Goal: Task Accomplishment & Management: Manage account settings

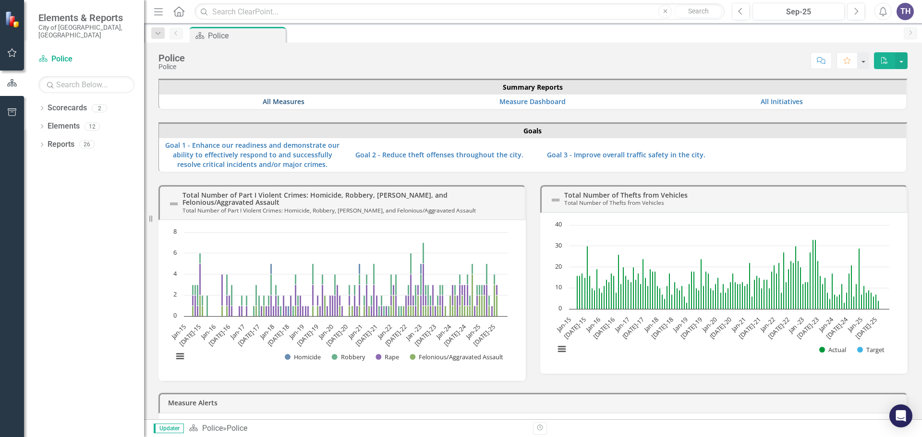
click at [273, 101] on link "All Measures" at bounding box center [284, 101] width 42 height 9
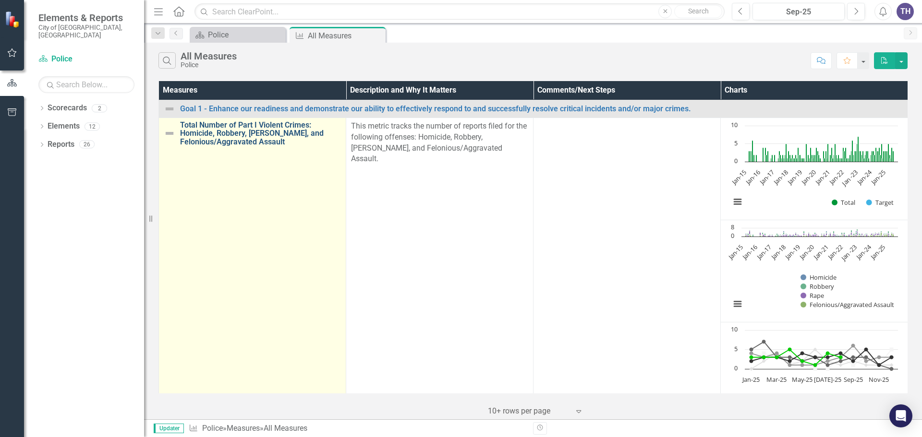
click at [213, 131] on link "Total Number of Part I Violent Crimes: Homicide, Robbery, [PERSON_NAME], and Fe…" at bounding box center [260, 133] width 161 height 25
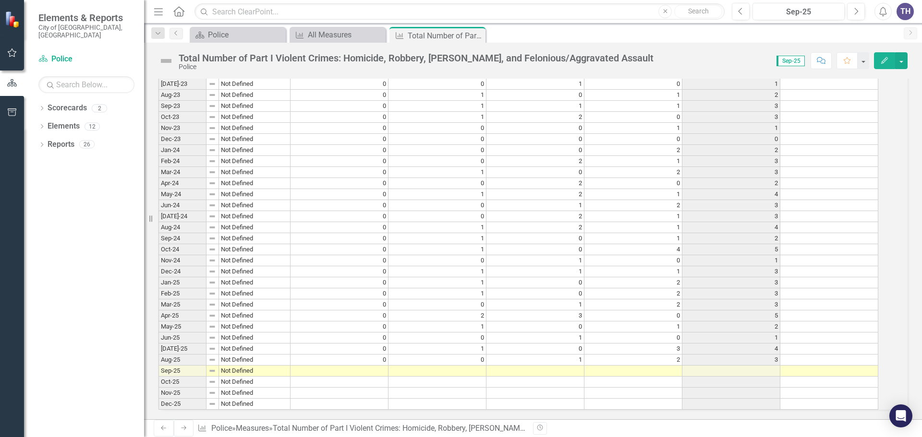
scroll to position [2103, 0]
click at [344, 366] on td at bounding box center [339, 371] width 98 height 11
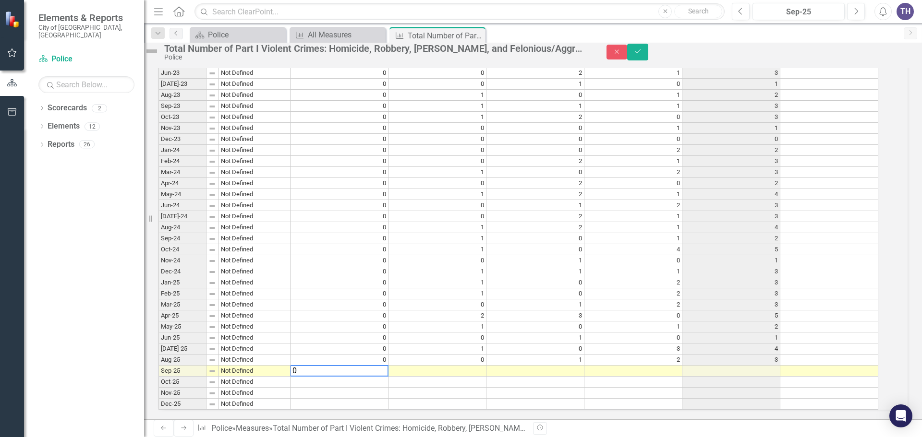
type textarea "0"
drag, startPoint x: 454, startPoint y: 353, endPoint x: 461, endPoint y: 355, distance: 7.6
click at [455, 366] on td at bounding box center [437, 371] width 98 height 11
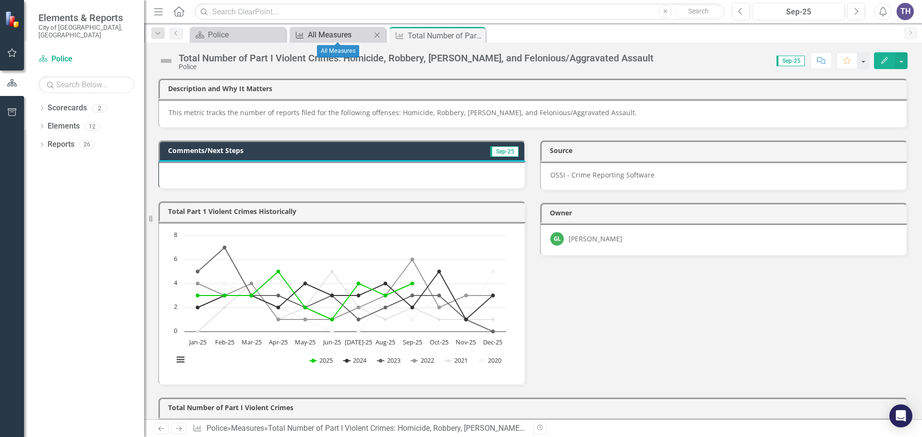
click at [319, 32] on div "All Measures" at bounding box center [339, 35] width 63 height 12
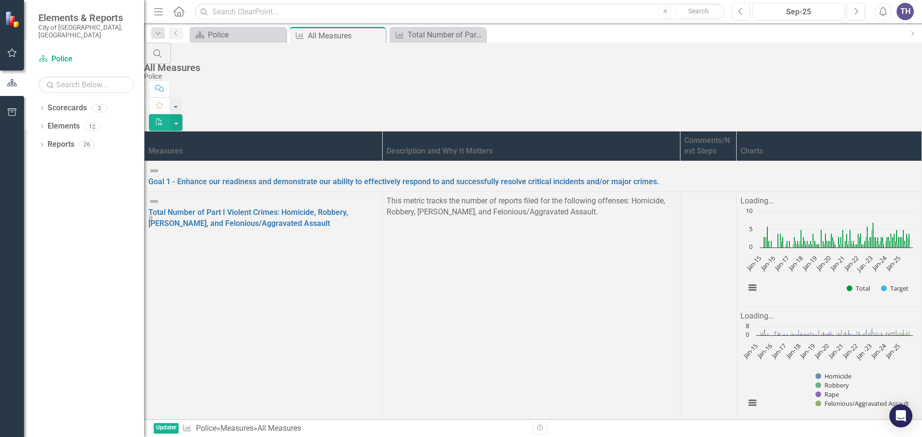
scroll to position [372, 0]
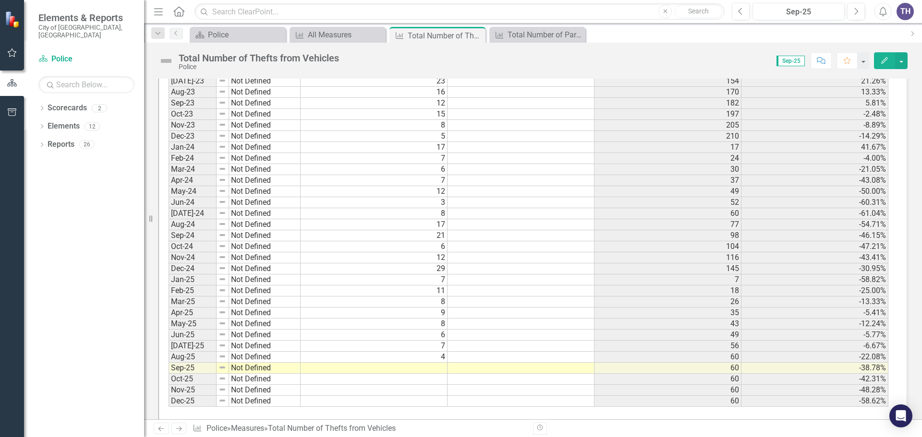
scroll to position [1968, 0]
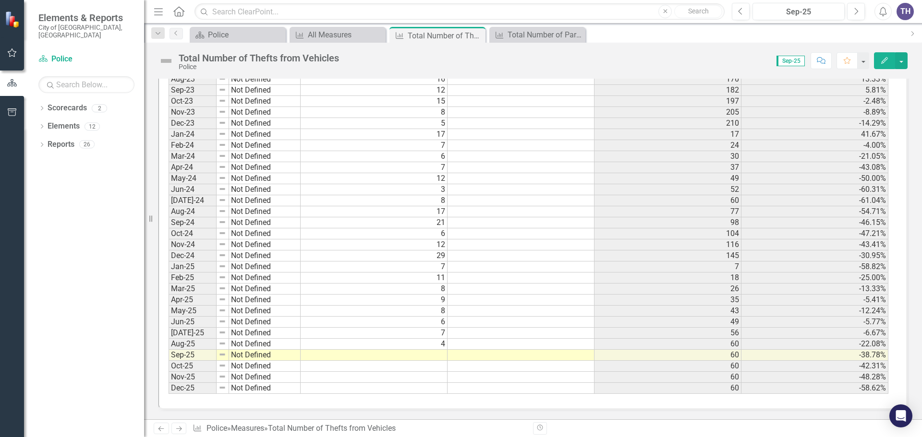
click at [399, 357] on td at bounding box center [374, 355] width 147 height 11
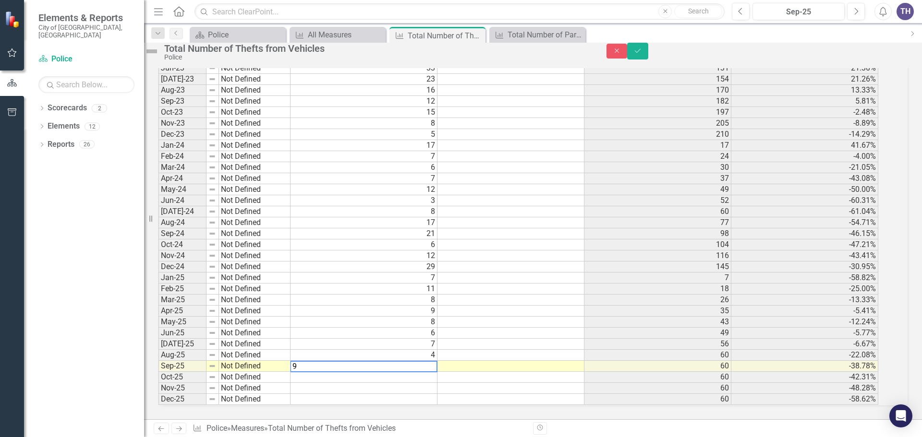
type textarea "9"
drag, startPoint x: 413, startPoint y: 370, endPoint x: 423, endPoint y: 365, distance: 11.0
click at [413, 372] on td at bounding box center [363, 377] width 147 height 11
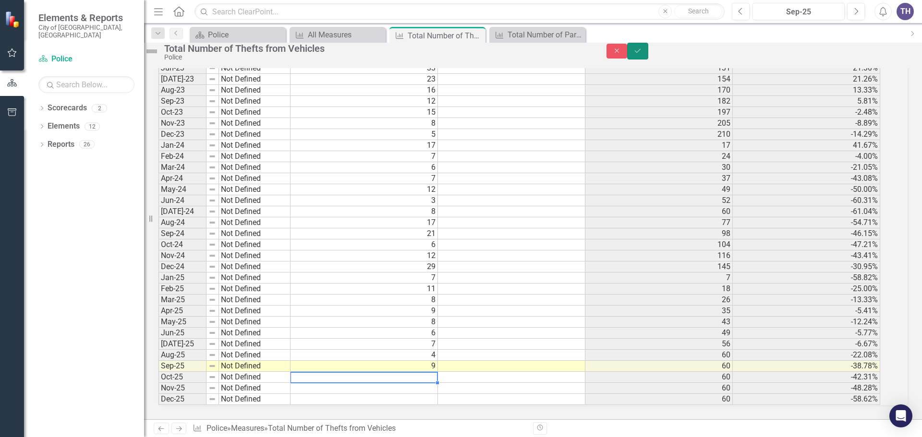
click at [642, 54] on icon "Save" at bounding box center [637, 51] width 9 height 7
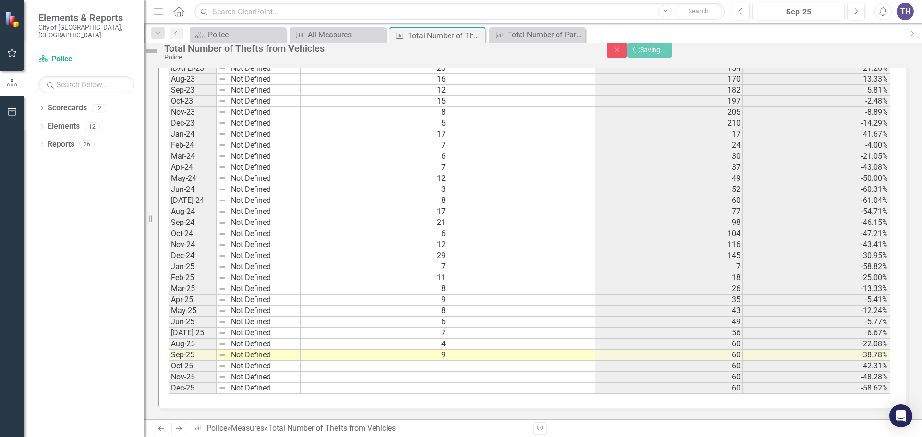
scroll to position [1967, 0]
